Goal: Information Seeking & Learning: Understand process/instructions

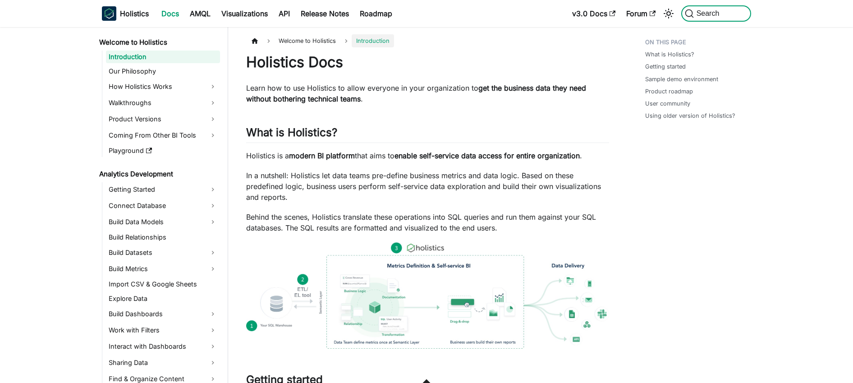
click at [716, 14] on span "Search" at bounding box center [709, 13] width 31 height 8
click at [718, 11] on span "Search" at bounding box center [709, 13] width 31 height 8
click at [714, 11] on span "Search" at bounding box center [709, 13] width 31 height 8
click at [793, 12] on nav "Holistics Docs AMQL Visualizations API Release Notes Roadmap v3.0 Docs Forum Se…" at bounding box center [426, 13] width 853 height 27
click at [715, 12] on span "Search" at bounding box center [709, 13] width 31 height 8
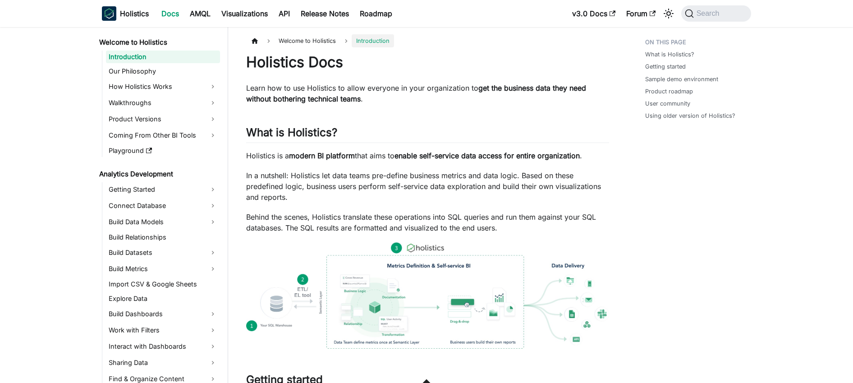
click at [509, 4] on div "Holistics Docs AMQL Visualizations API Release Notes Roadmap" at bounding box center [334, 14] width 465 height 20
click at [703, 13] on span "Search" at bounding box center [709, 13] width 31 height 8
click at [698, 13] on span "Search" at bounding box center [709, 13] width 31 height 8
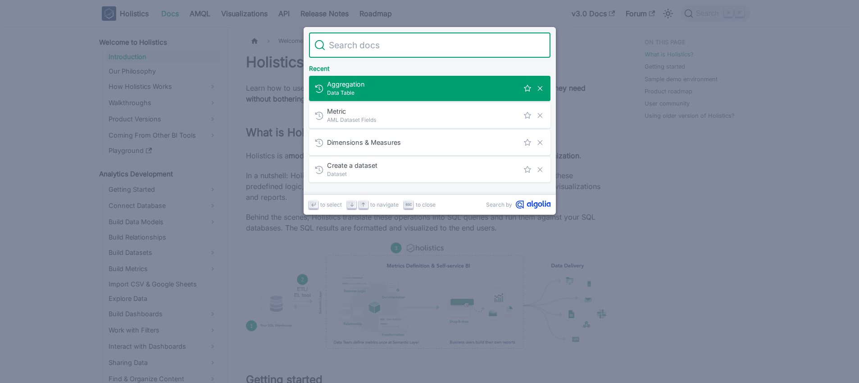
click at [410, 41] on input "Search" at bounding box center [435, 44] width 220 height 25
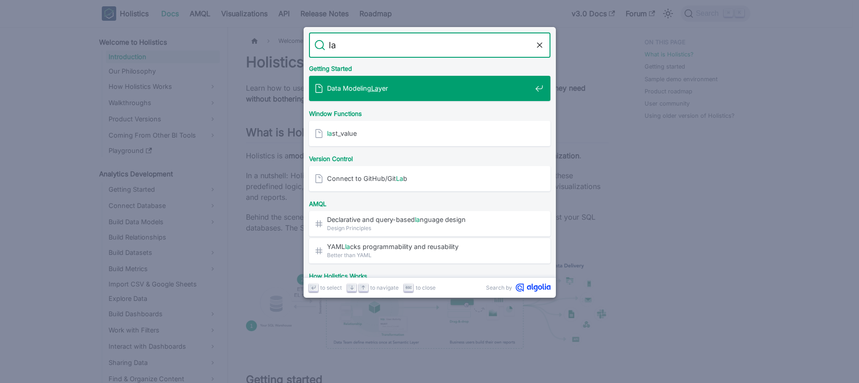
type input "l"
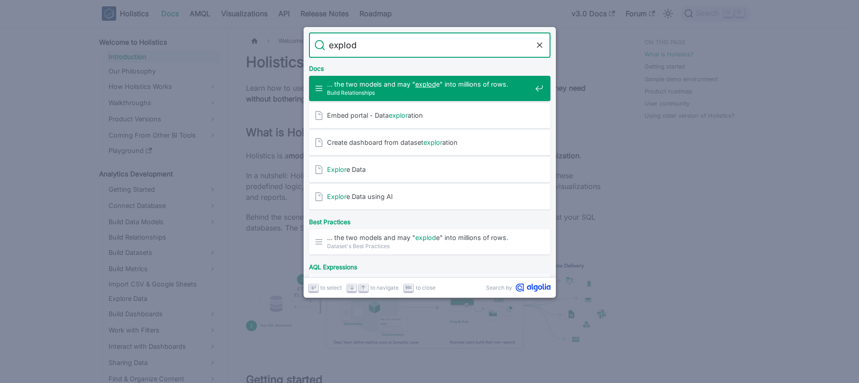
type input "explode"
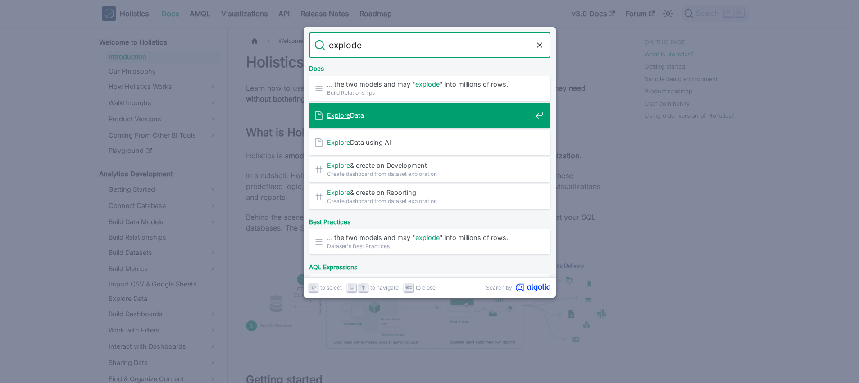
click at [333, 115] on mark "Explore" at bounding box center [338, 115] width 23 height 8
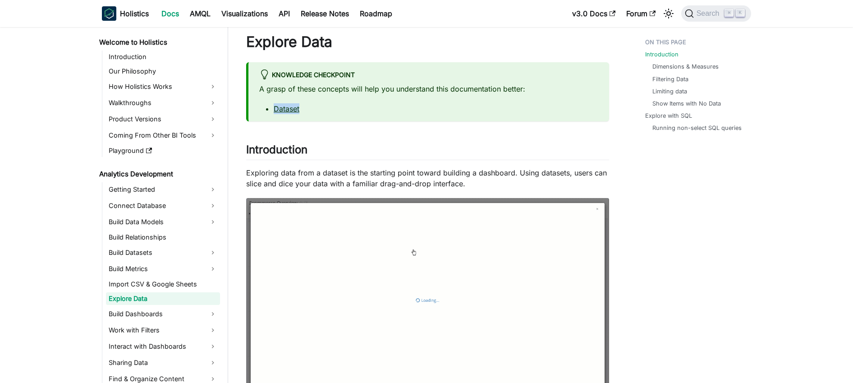
scroll to position [45, 0]
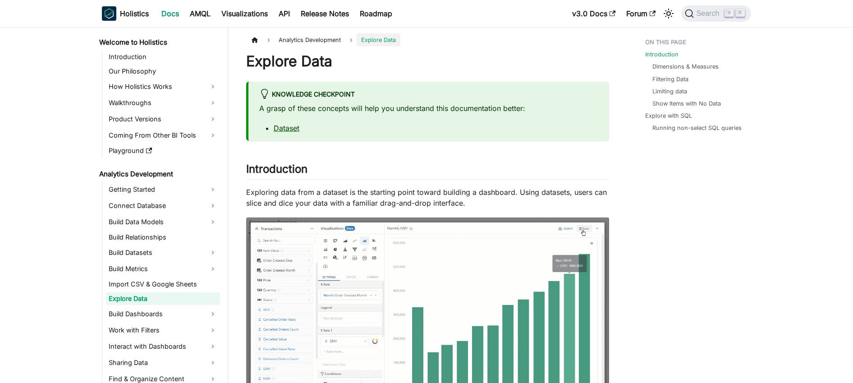
scroll to position [0, 0]
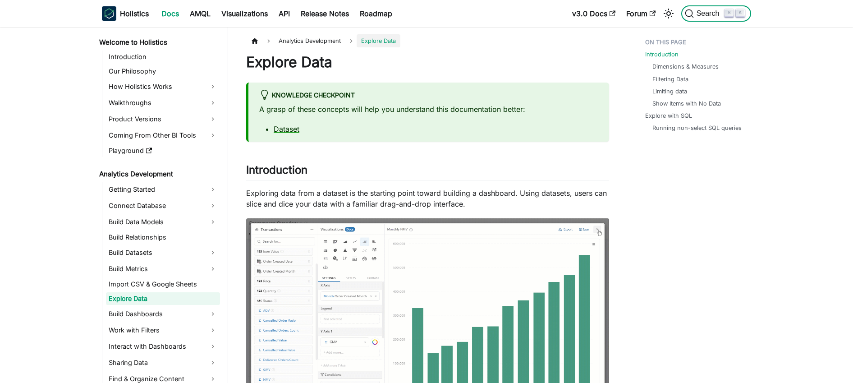
click at [688, 13] on icon "Search (Command+K)" at bounding box center [689, 13] width 9 height 9
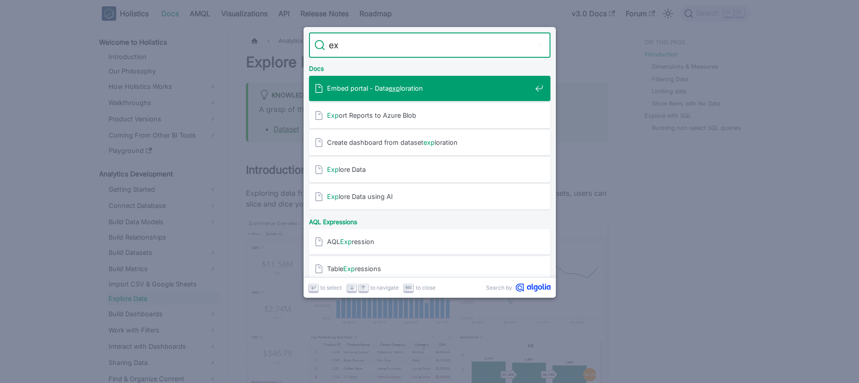
type input "e"
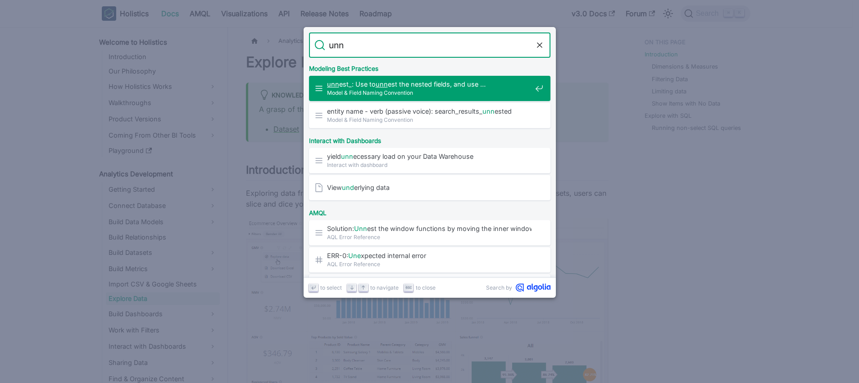
type input "unne"
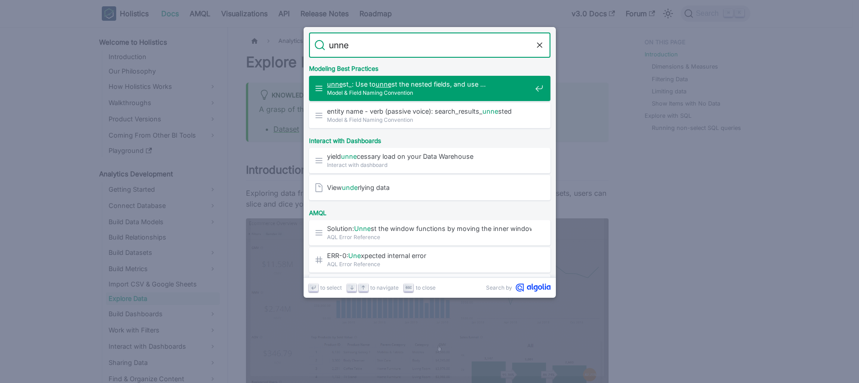
click at [425, 91] on span "Model & Field Naming Convention" at bounding box center [429, 92] width 205 height 9
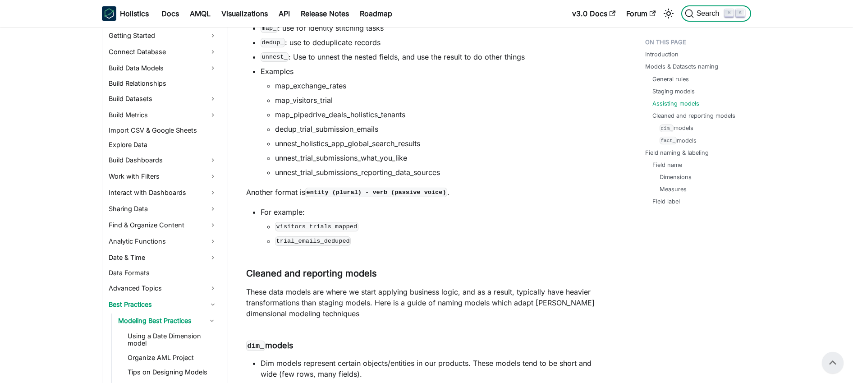
scroll to position [530, 0]
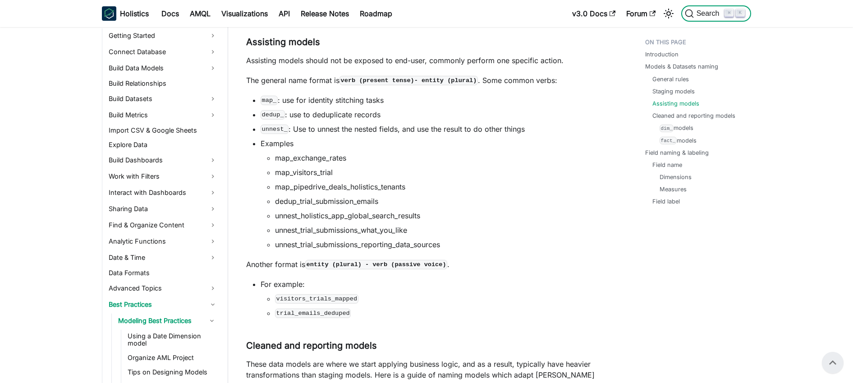
click at [700, 10] on span "Search" at bounding box center [709, 13] width 31 height 8
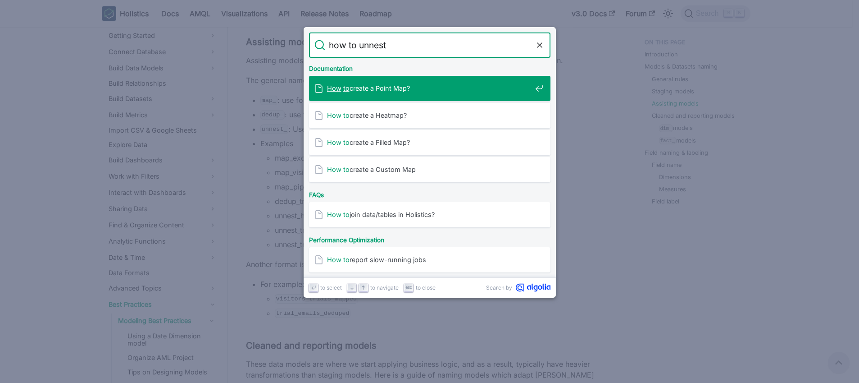
type input "how to unnest"
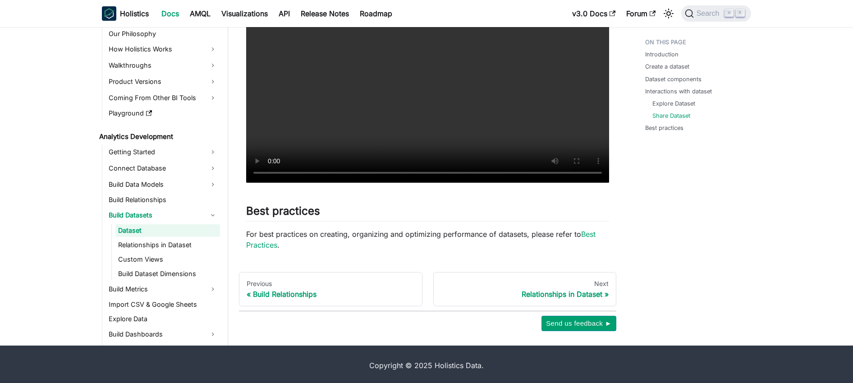
scroll to position [1340, 0]
